Goal: Find specific page/section: Find specific page/section

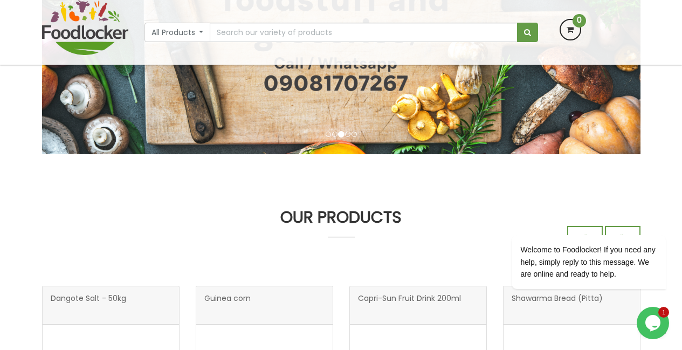
scroll to position [131, 0]
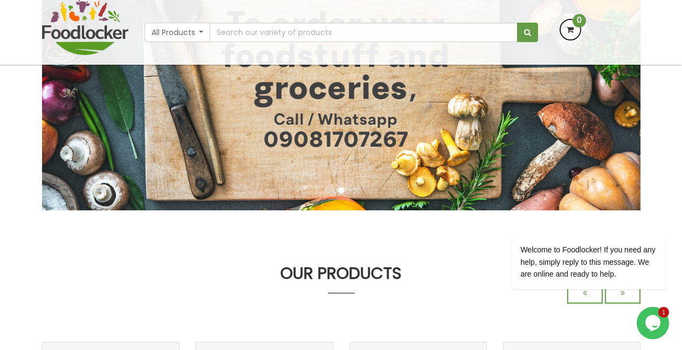
click at [654, 311] on button "Opens Chat This icon Opens the chat window." at bounding box center [653, 323] width 32 height 32
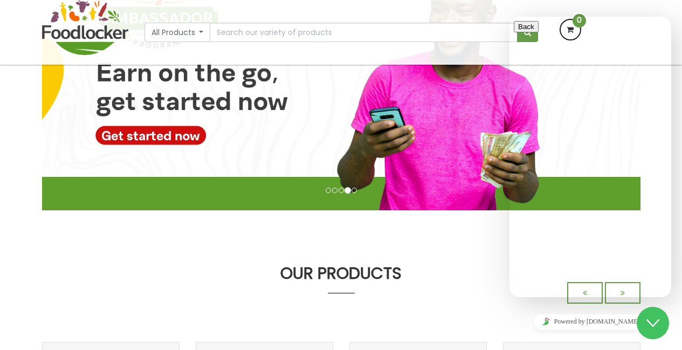
click at [647, 321] on div "We are live and ready to chat with you now. Say something to start a live chat.…" at bounding box center [590, 349] width 153 height 56
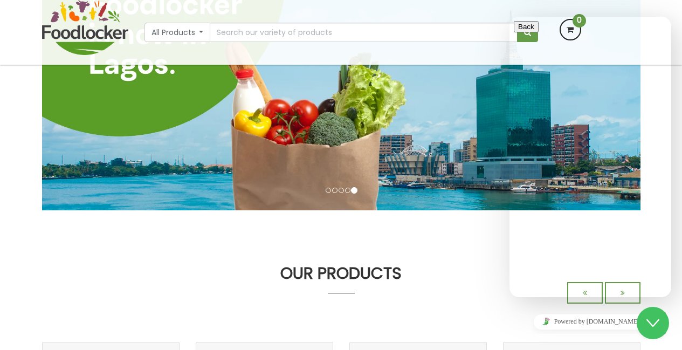
click at [652, 322] on icon "Close Chat This icon closes the chat window." at bounding box center [653, 323] width 13 height 13
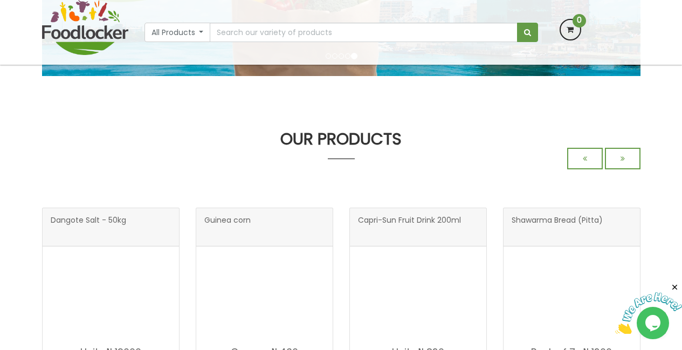
scroll to position [303, 0]
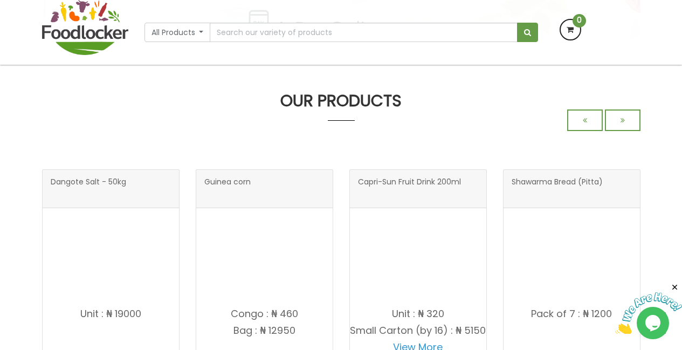
click at [340, 98] on h3 "OUR PRODUCTS" at bounding box center [341, 101] width 599 height 18
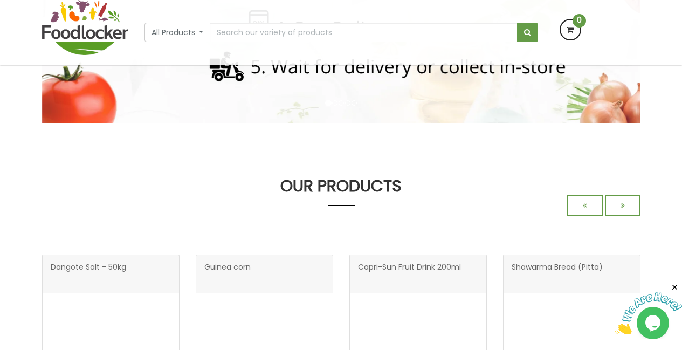
scroll to position [388, 0]
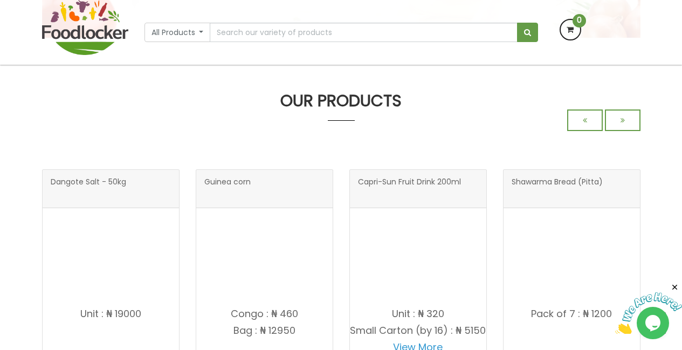
click at [340, 98] on h3 "OUR PRODUCTS" at bounding box center [341, 101] width 599 height 18
click at [202, 35] on button "All Products" at bounding box center [178, 32] width 66 height 19
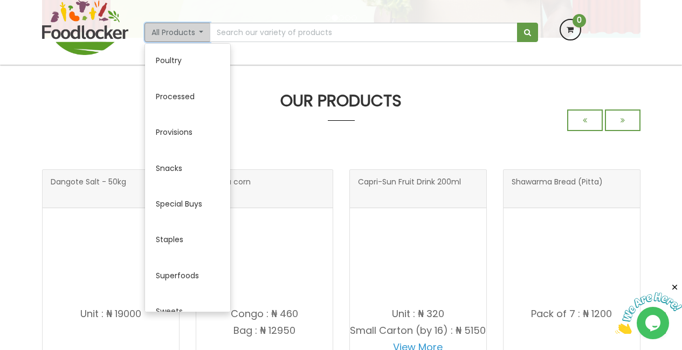
scroll to position [471, 0]
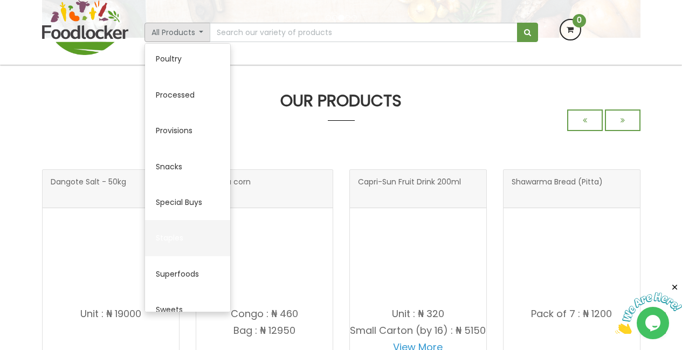
click at [169, 236] on link "Staples" at bounding box center [187, 238] width 85 height 36
